Goal: Task Accomplishment & Management: Use online tool/utility

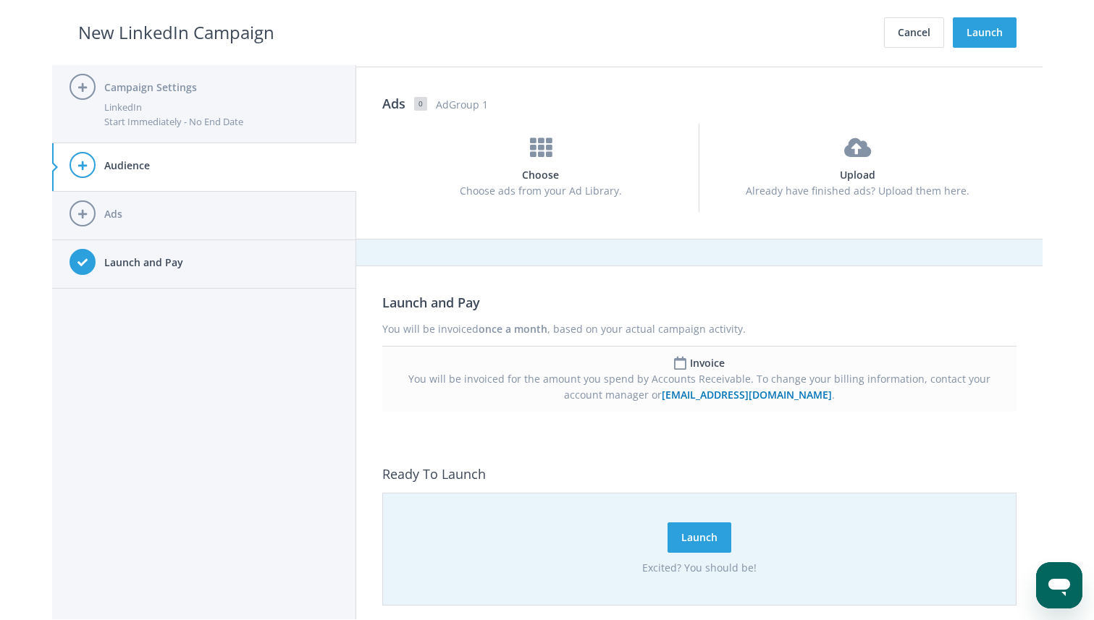
scroll to position [926, 0]
